Goal: Task Accomplishment & Management: Manage account settings

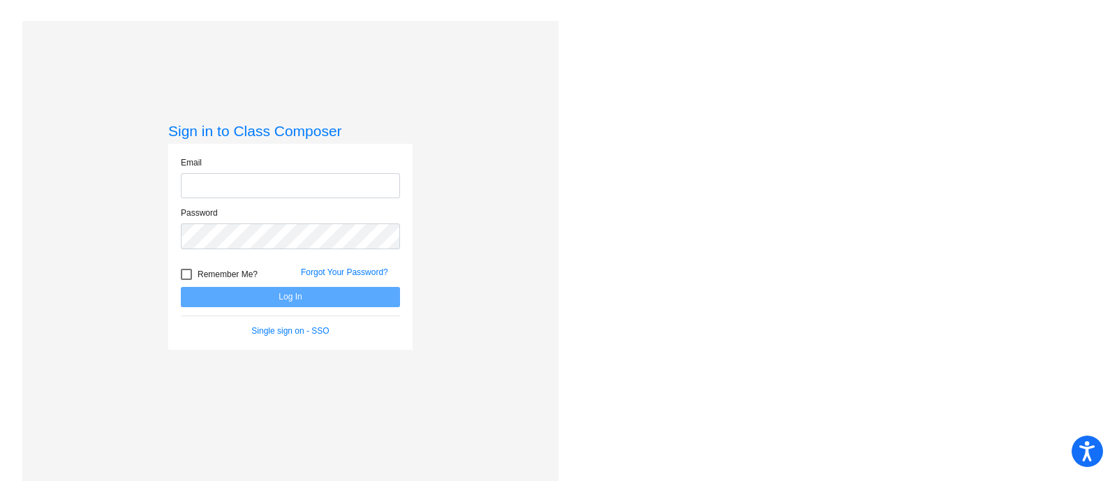
type input "lnicholson@weatherfordisd.com"
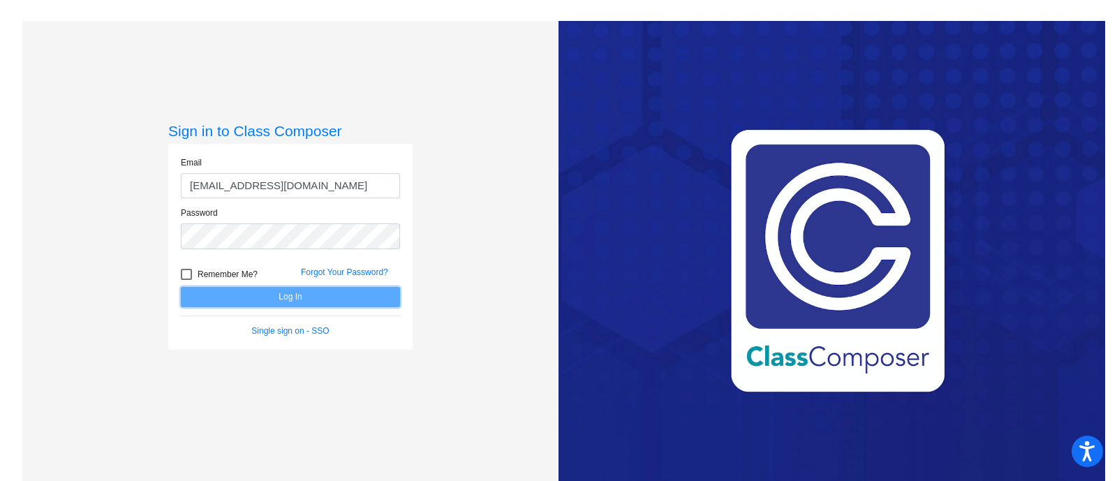
click at [283, 294] on button "Log In" at bounding box center [290, 297] width 219 height 20
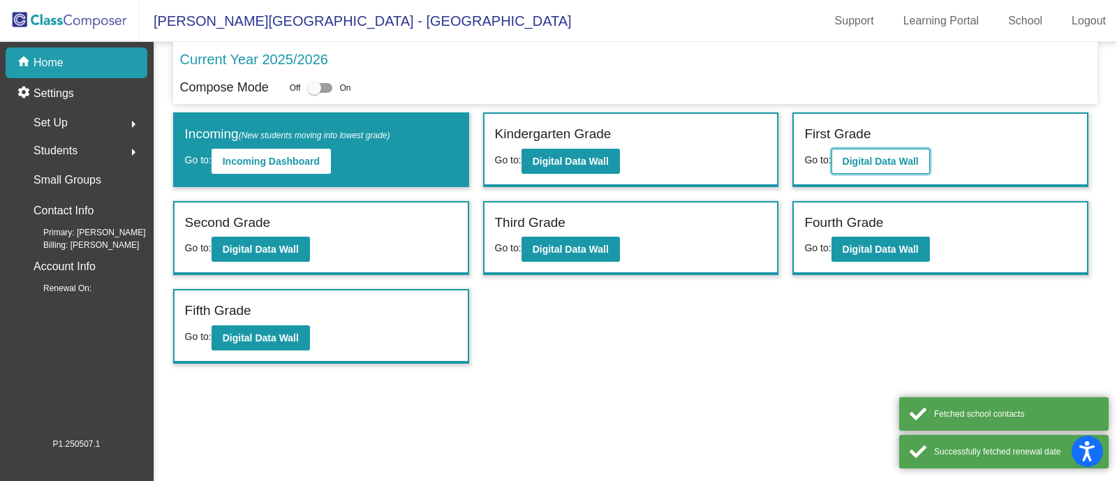
click at [876, 157] on b "Digital Data Wall" at bounding box center [881, 161] width 76 height 11
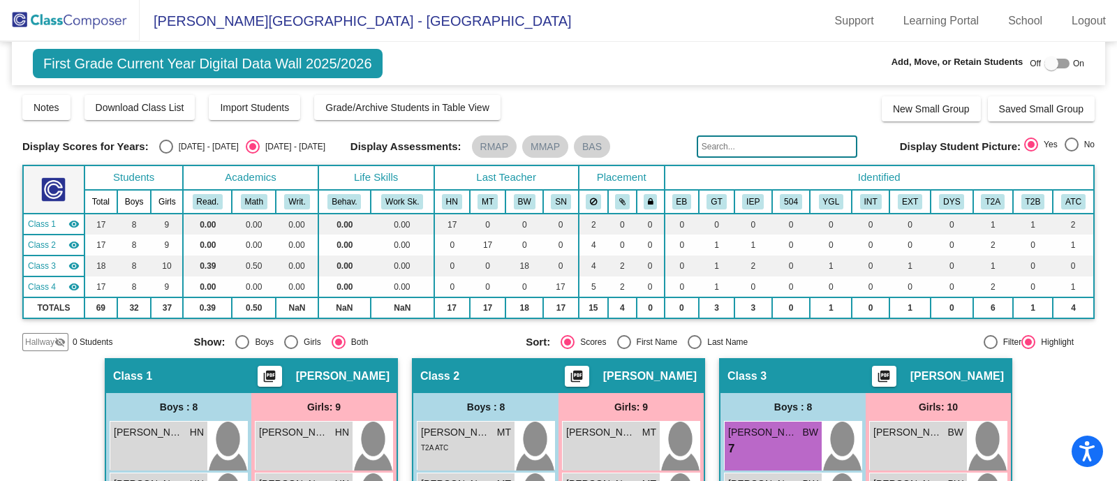
click at [205, 151] on div "[DATE] - [DATE]" at bounding box center [206, 146] width 66 height 13
click at [166, 154] on input "[DATE] - [DATE]" at bounding box center [165, 154] width 1 height 1
radio input "true"
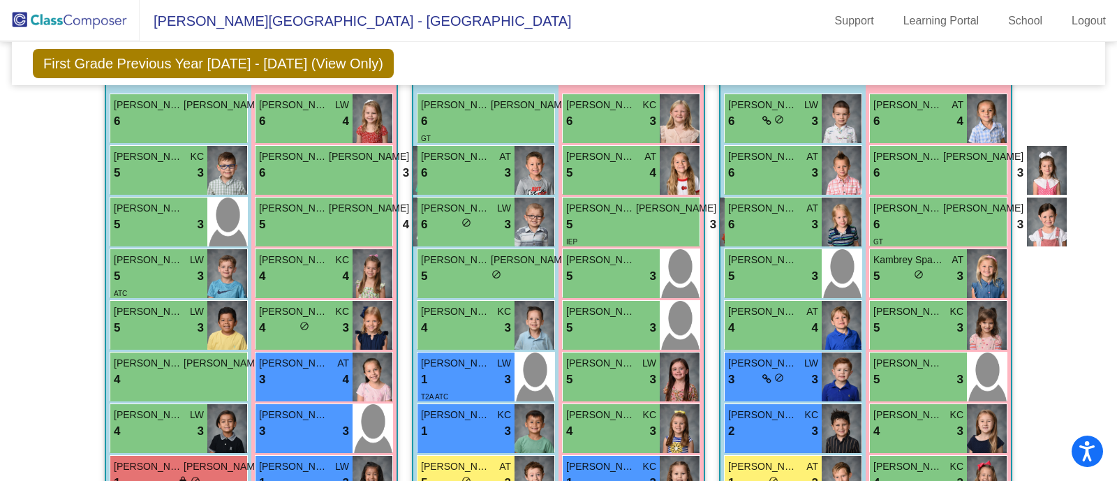
scroll to position [262, 0]
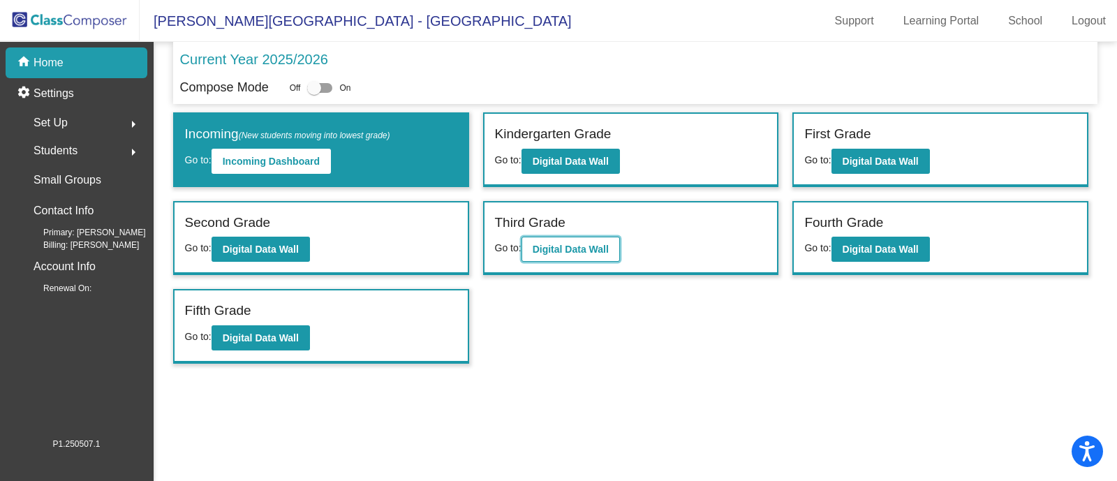
click at [585, 244] on b "Digital Data Wall" at bounding box center [571, 249] width 76 height 11
click at [567, 248] on b "Digital Data Wall" at bounding box center [571, 249] width 76 height 11
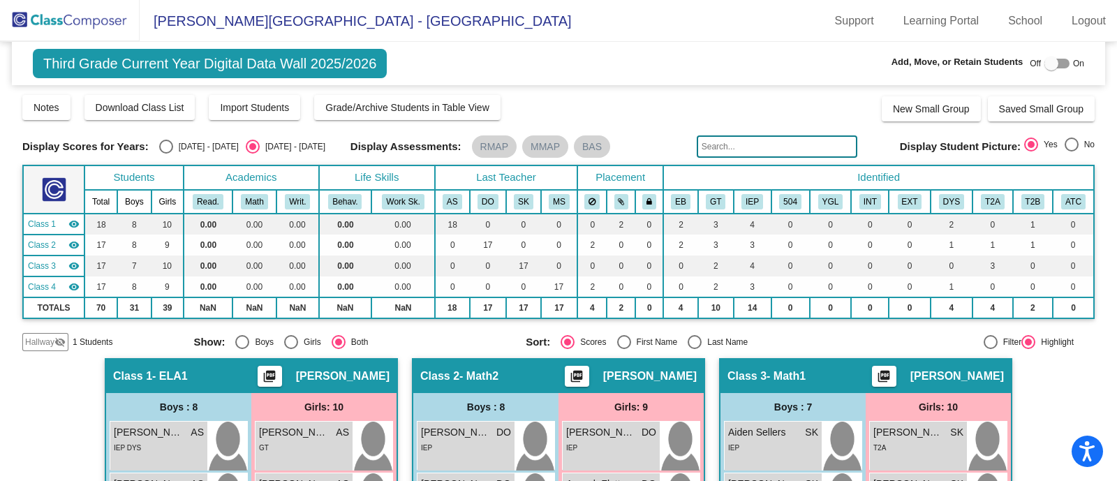
click at [47, 336] on span "Hallway" at bounding box center [39, 342] width 29 height 13
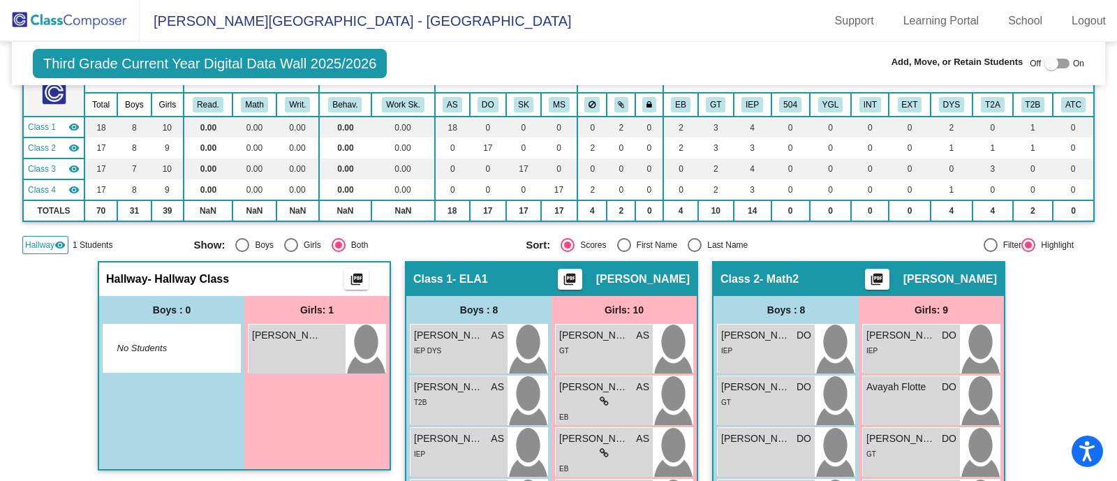
scroll to position [108, 0]
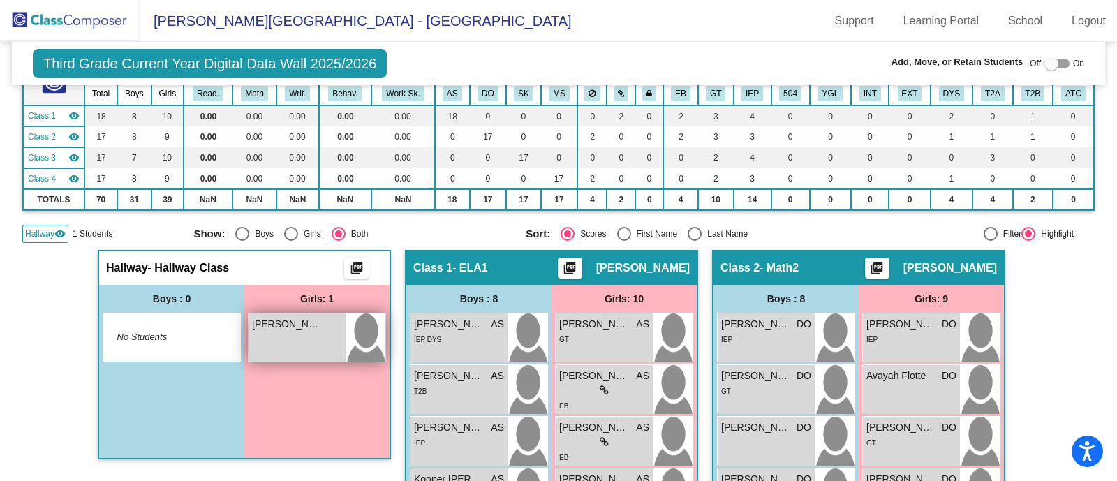
click at [314, 331] on div "[PERSON_NAME] [PERSON_NAME] lock do_not_disturb_alt" at bounding box center [297, 337] width 97 height 49
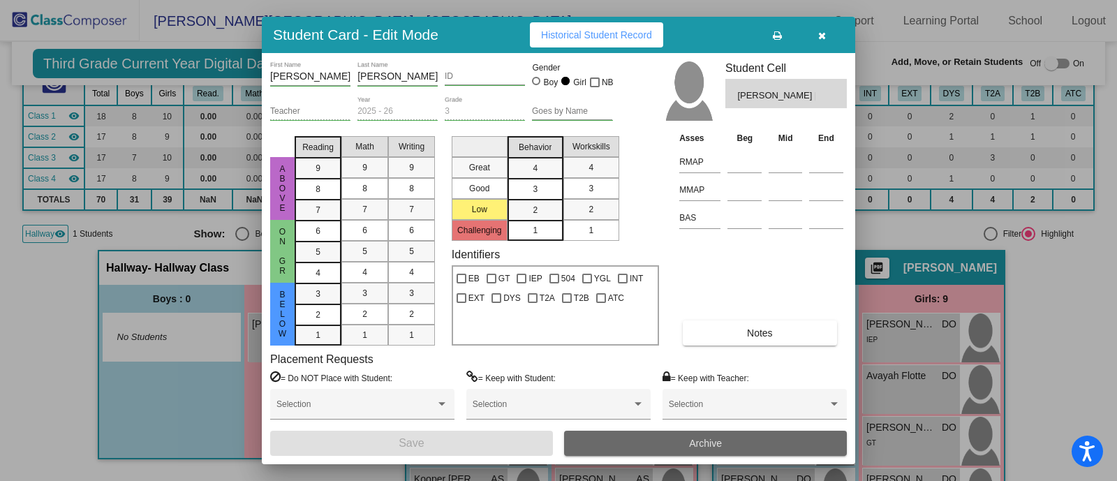
click at [698, 447] on span "Archive" at bounding box center [705, 443] width 33 height 11
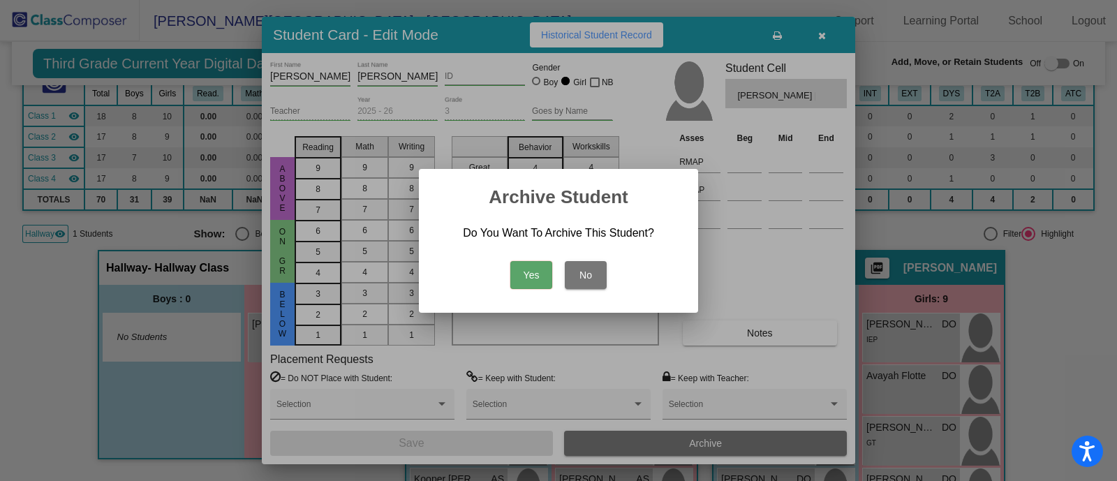
click at [521, 268] on button "Yes" at bounding box center [531, 275] width 42 height 28
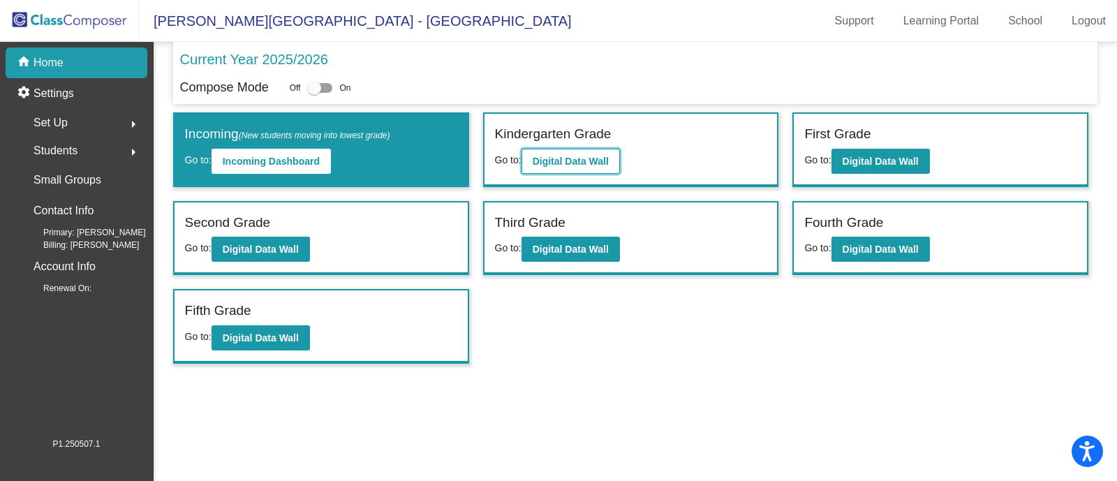
click at [565, 162] on b "Digital Data Wall" at bounding box center [571, 161] width 76 height 11
